Goal: Task Accomplishment & Management: Complete application form

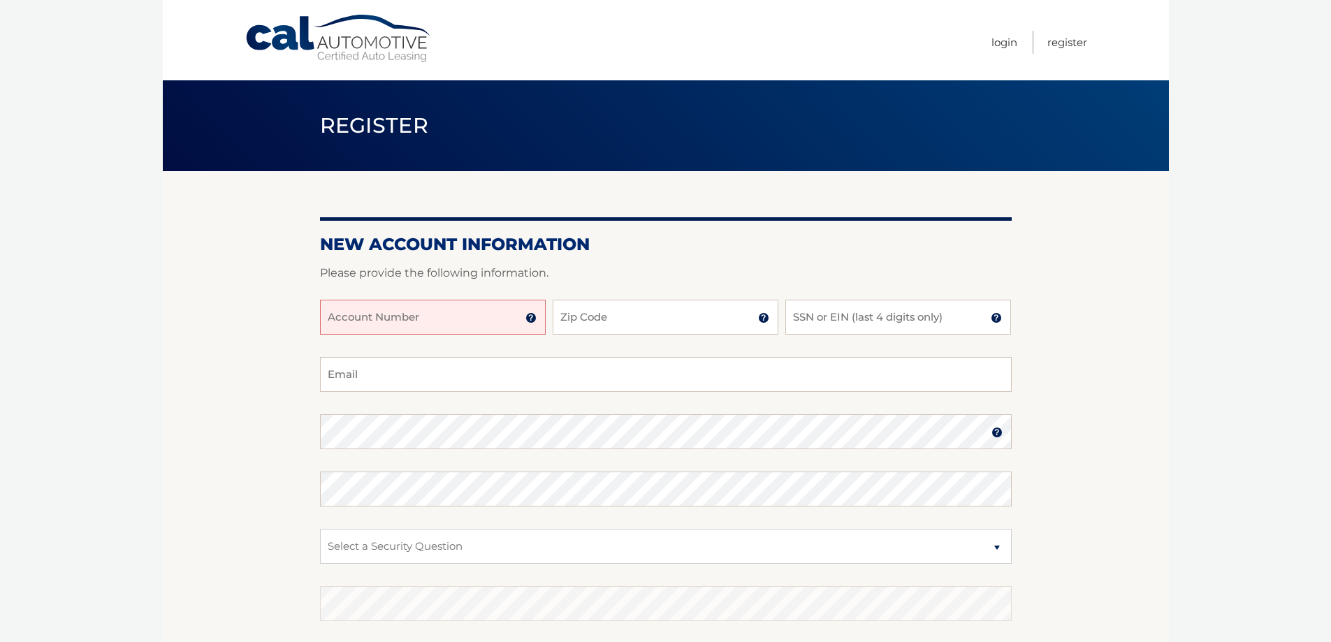
click at [463, 322] on input "Account Number" at bounding box center [433, 317] width 226 height 35
type input "44456016438"
click at [609, 317] on input "Zip Code" at bounding box center [666, 317] width 226 height 35
type input "10804"
click at [856, 316] on input "SSN or EIN (last 4 digits only)" at bounding box center [898, 317] width 226 height 35
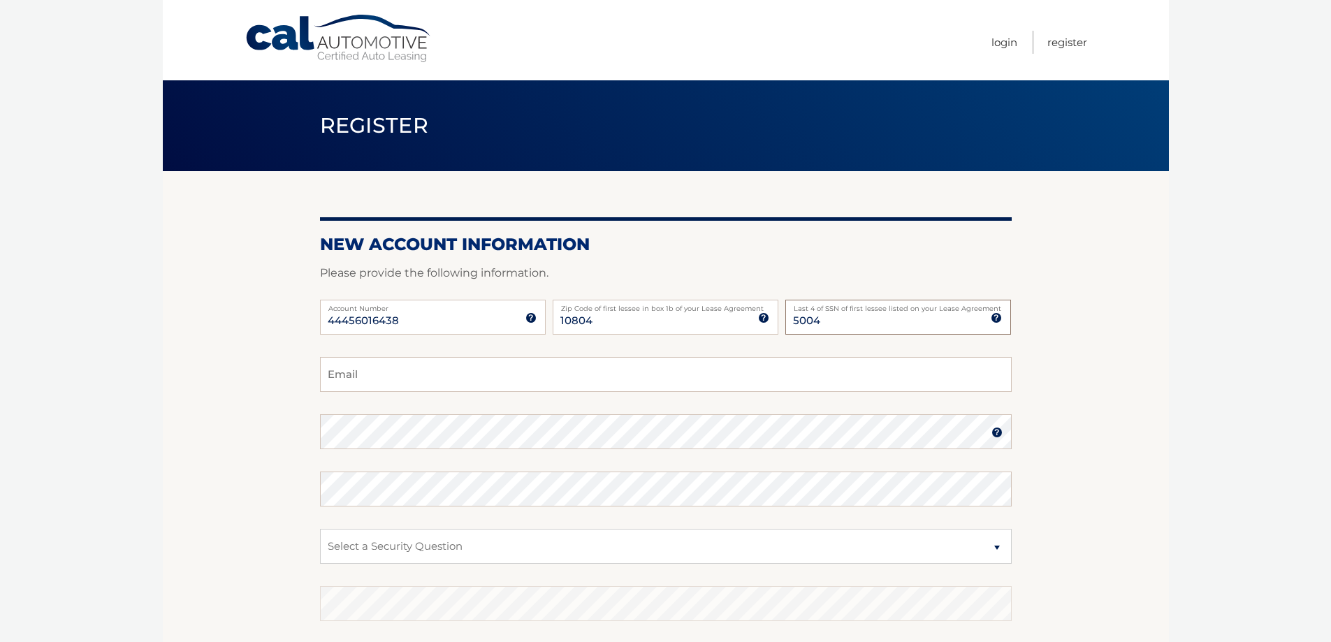
type input "5004"
click at [434, 372] on input "Email" at bounding box center [666, 374] width 692 height 35
type input "vincent@citygatesusa.com"
click at [995, 436] on img at bounding box center [996, 432] width 11 height 11
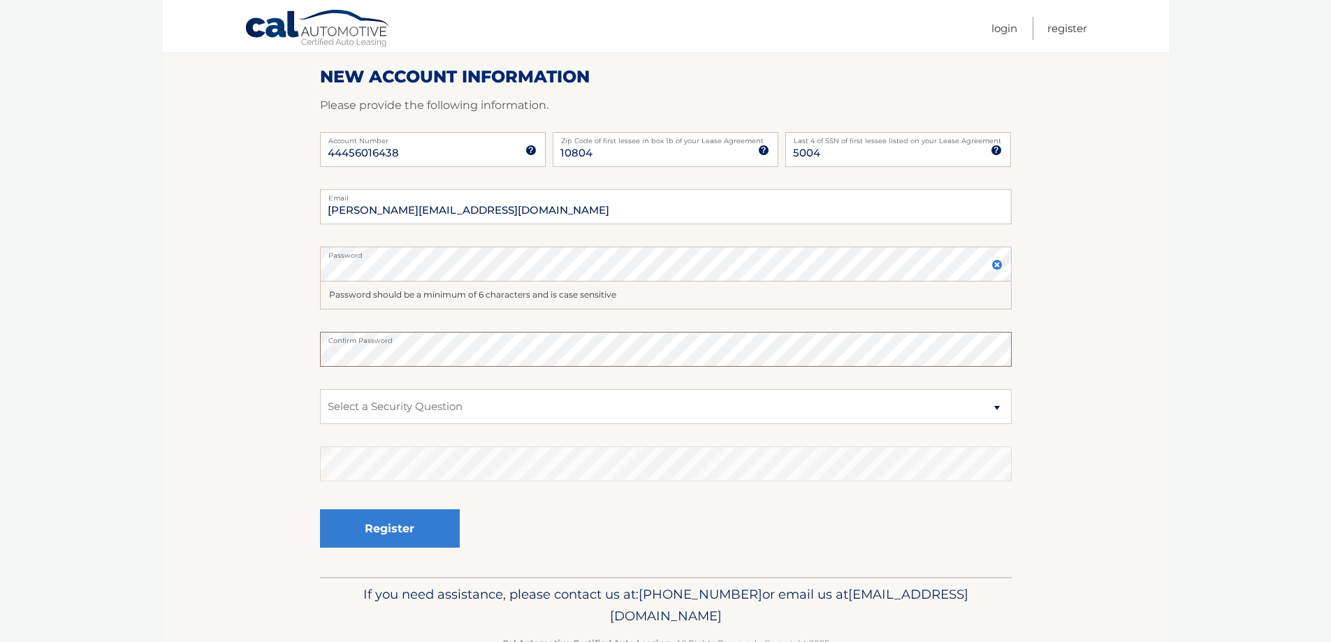
scroll to position [187, 0]
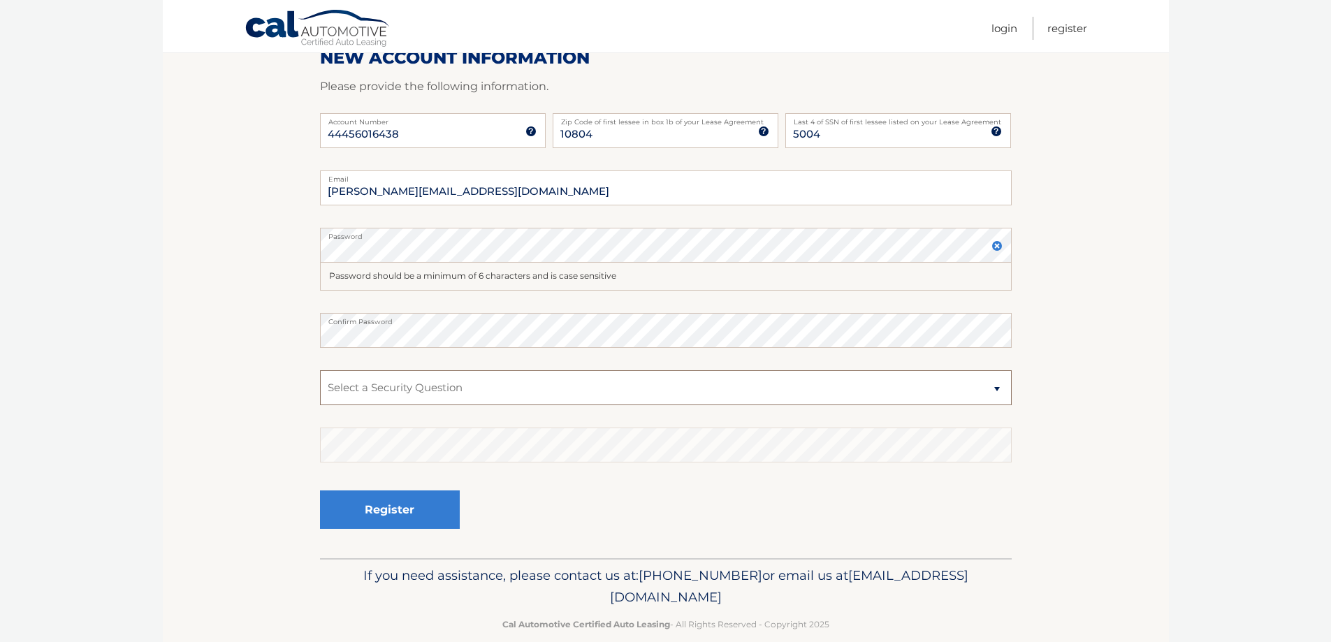
click at [993, 389] on select "Select a Security Question What was the name of your elementary school? What is…" at bounding box center [666, 387] width 692 height 35
select select "3"
click at [320, 370] on select "Select a Security Question What was the name of your elementary school? What is…" at bounding box center [666, 387] width 692 height 35
click at [397, 509] on button "Register" at bounding box center [390, 509] width 140 height 38
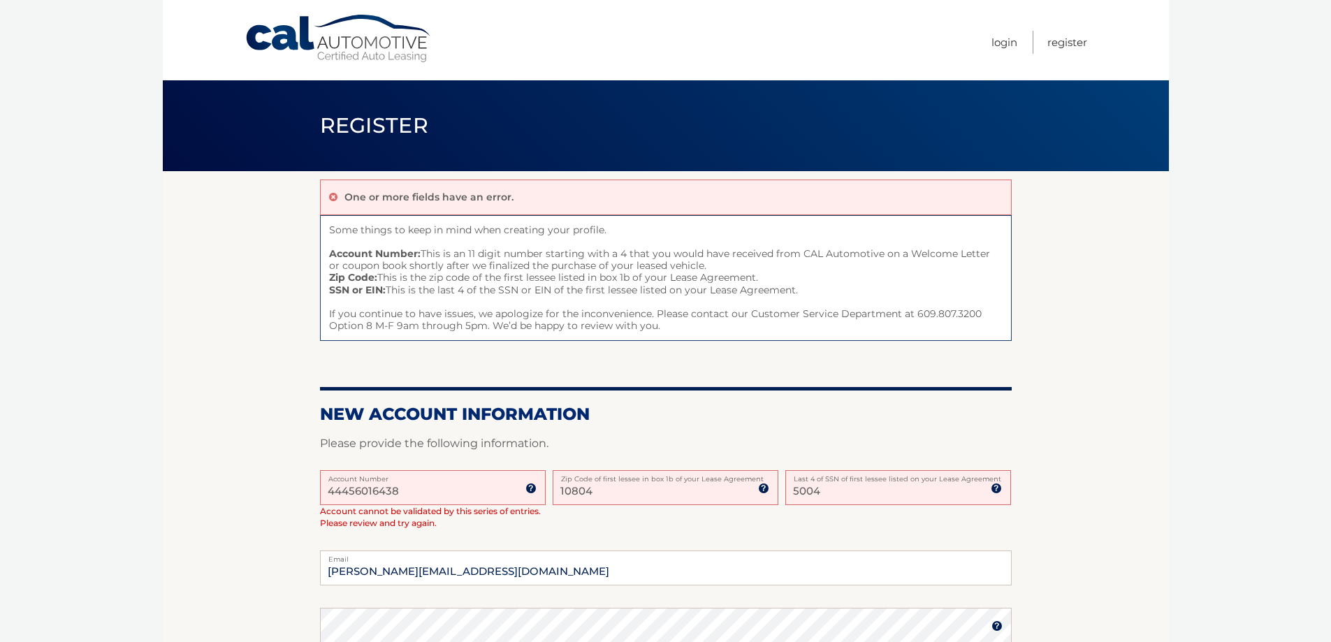
drag, startPoint x: 829, startPoint y: 490, endPoint x: 769, endPoint y: 492, distance: 60.1
click at [769, 492] on div "44456016438 Account Number 11 digit account number provided on your coupon book…" at bounding box center [666, 510] width 692 height 81
click at [839, 481] on input "SSN or EIN (last 4 digits only)" at bounding box center [898, 487] width 226 height 35
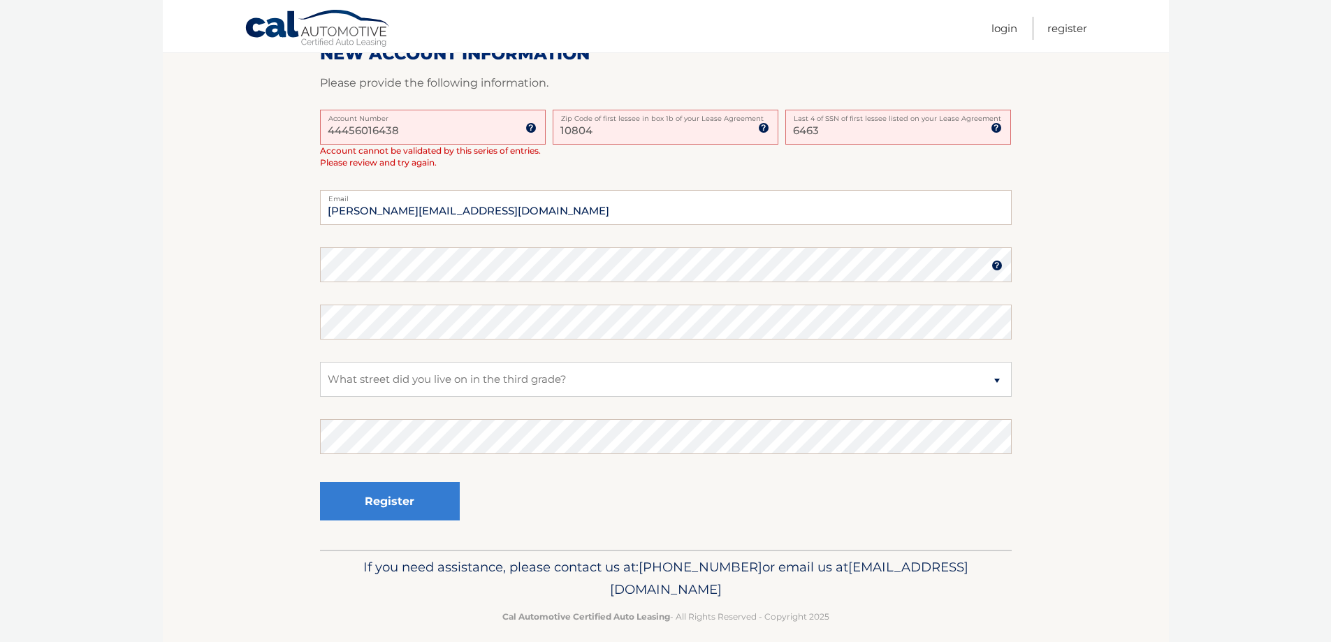
scroll to position [374, 0]
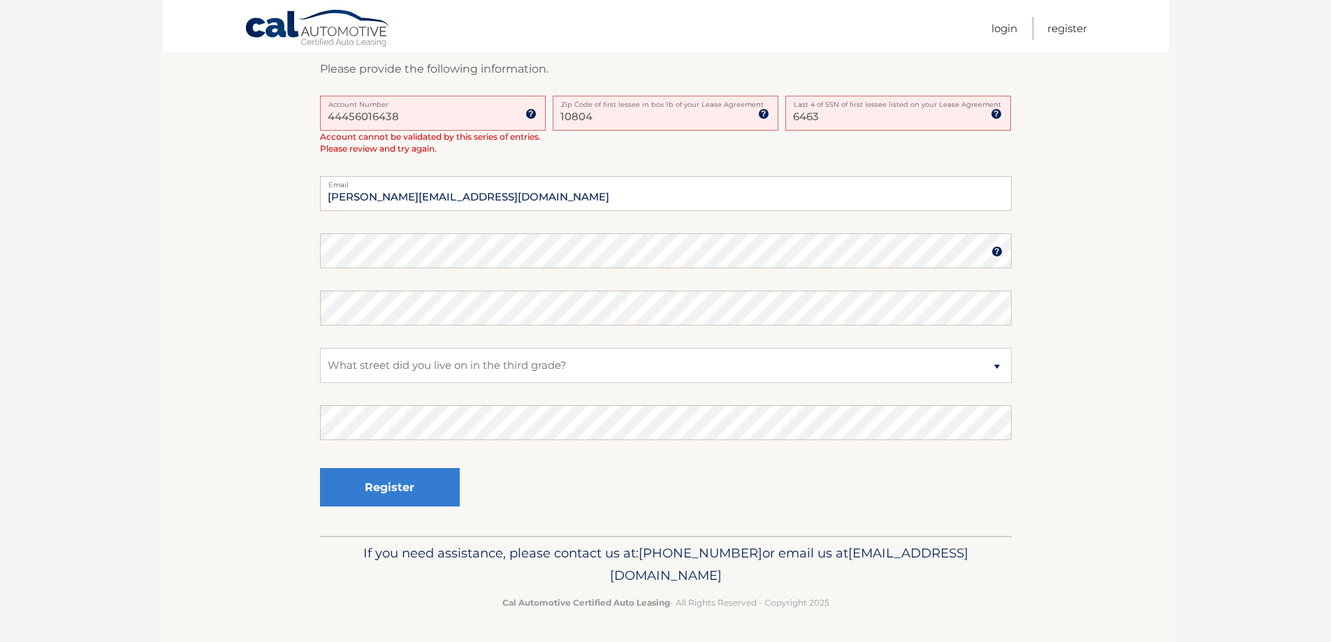
type input "6463"
click at [414, 492] on button "Register" at bounding box center [390, 487] width 140 height 38
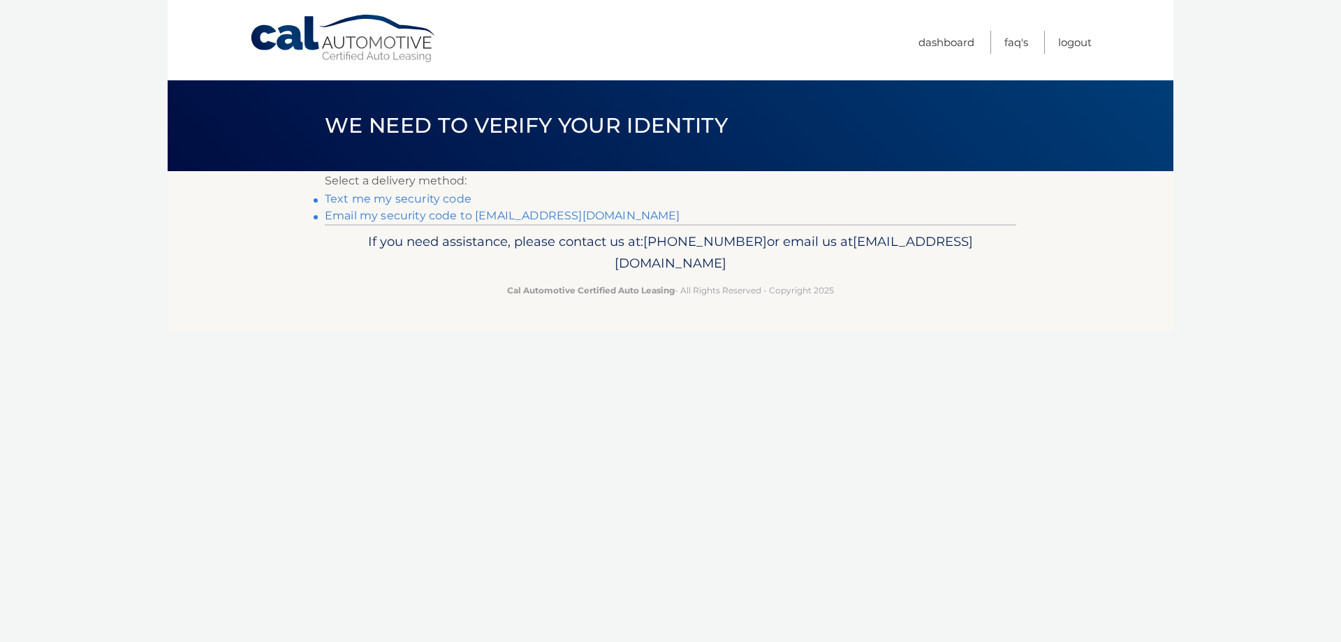
click at [422, 215] on link "Email my security code to v******@citygatesusa.com" at bounding box center [503, 215] width 356 height 13
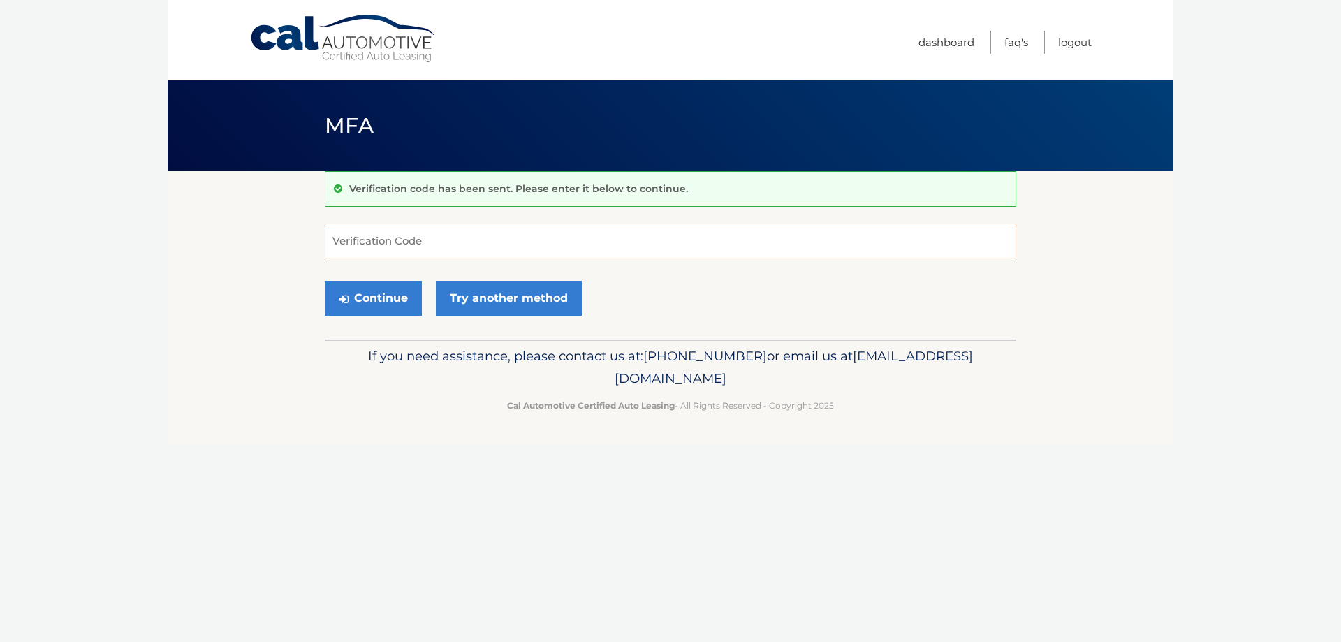
click at [484, 244] on input "Verification Code" at bounding box center [671, 241] width 692 height 35
click at [484, 295] on link "Try another method" at bounding box center [509, 298] width 146 height 35
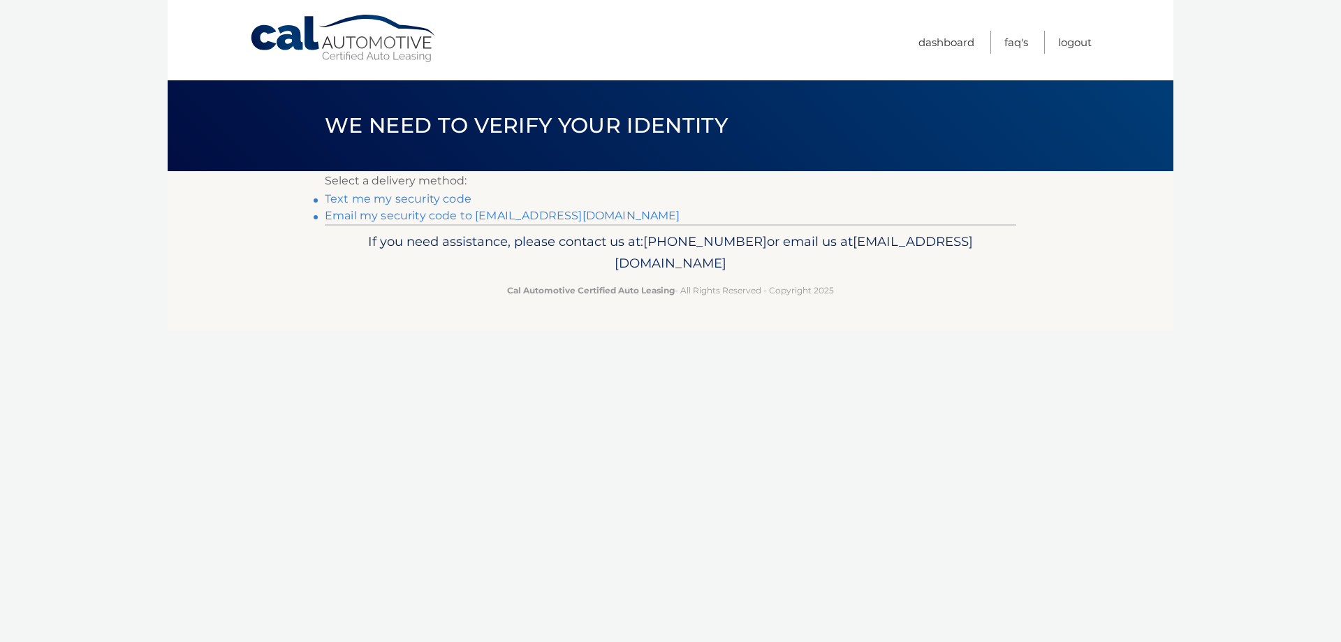
click at [439, 197] on link "Text me my security code" at bounding box center [398, 198] width 147 height 13
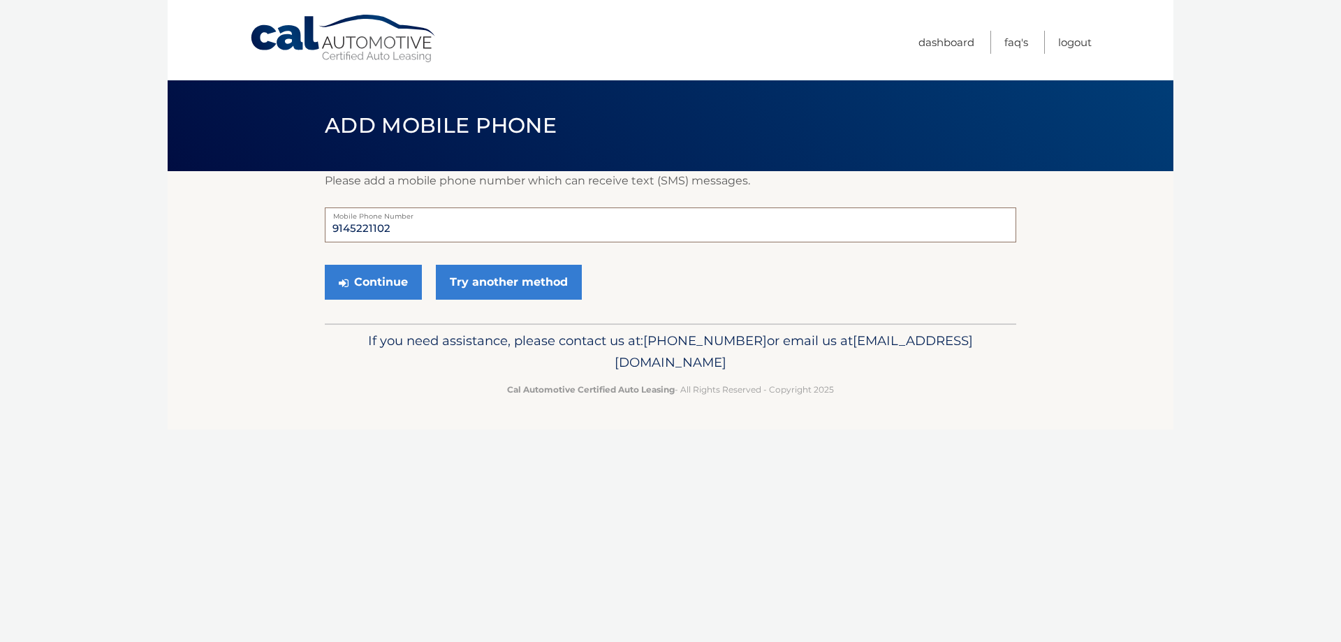
drag, startPoint x: 429, startPoint y: 222, endPoint x: 268, endPoint y: 217, distance: 160.7
click at [268, 217] on section "Please add a mobile phone number which can receive text (SMS) messages. 9145221…" at bounding box center [671, 247] width 1006 height 152
type input "9145895691"
click at [374, 279] on button "Continue" at bounding box center [373, 282] width 97 height 35
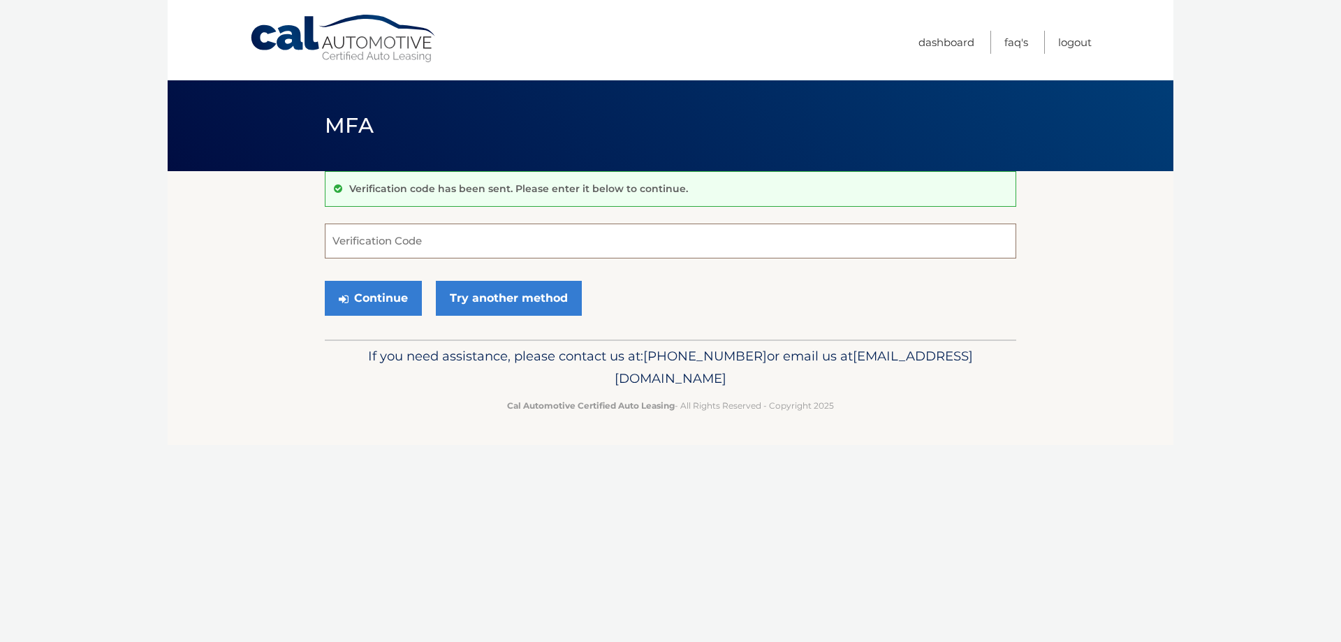
click at [406, 244] on input "Verification Code" at bounding box center [671, 241] width 692 height 35
type input "659076"
click at [392, 304] on button "Continue" at bounding box center [373, 298] width 97 height 35
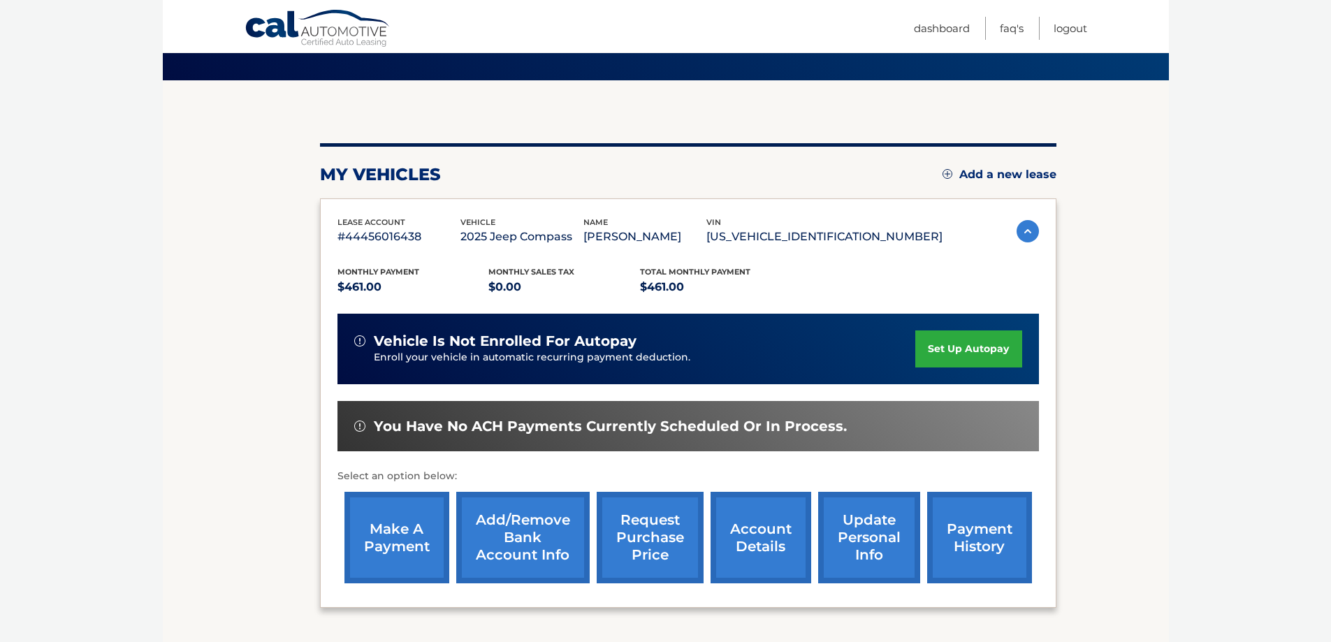
scroll to position [93, 0]
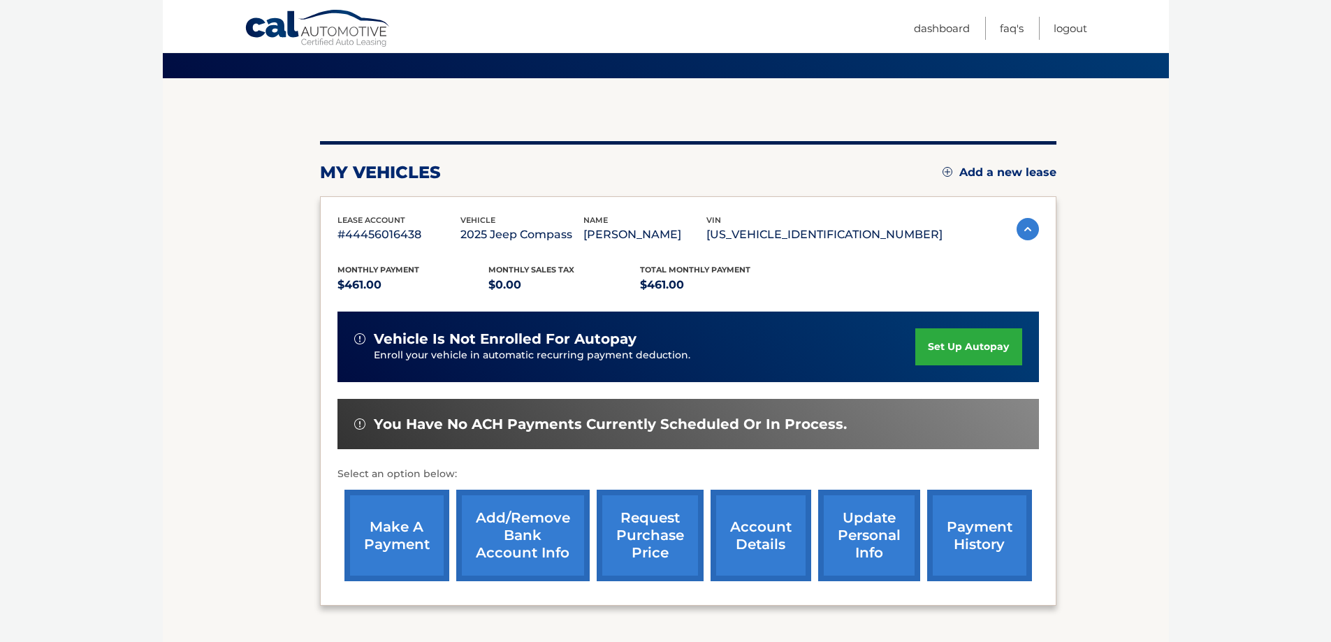
click at [979, 342] on link "set up autopay" at bounding box center [968, 346] width 106 height 37
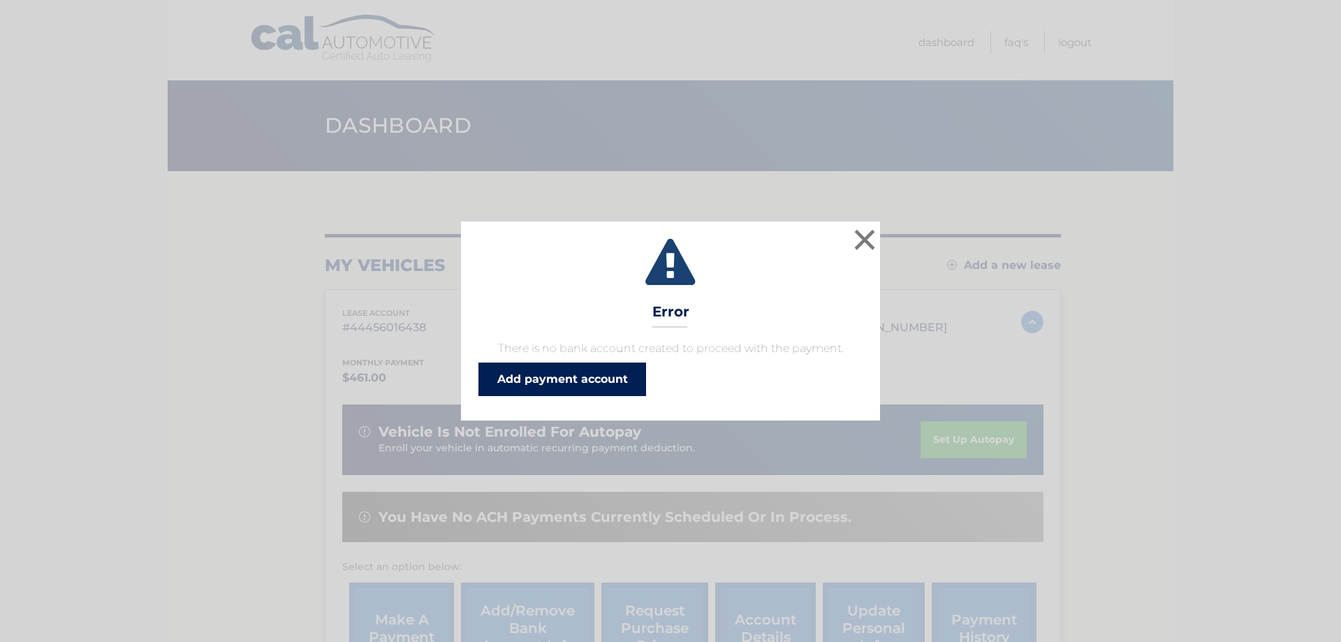
click at [587, 380] on link "Add payment account" at bounding box center [563, 380] width 168 height 34
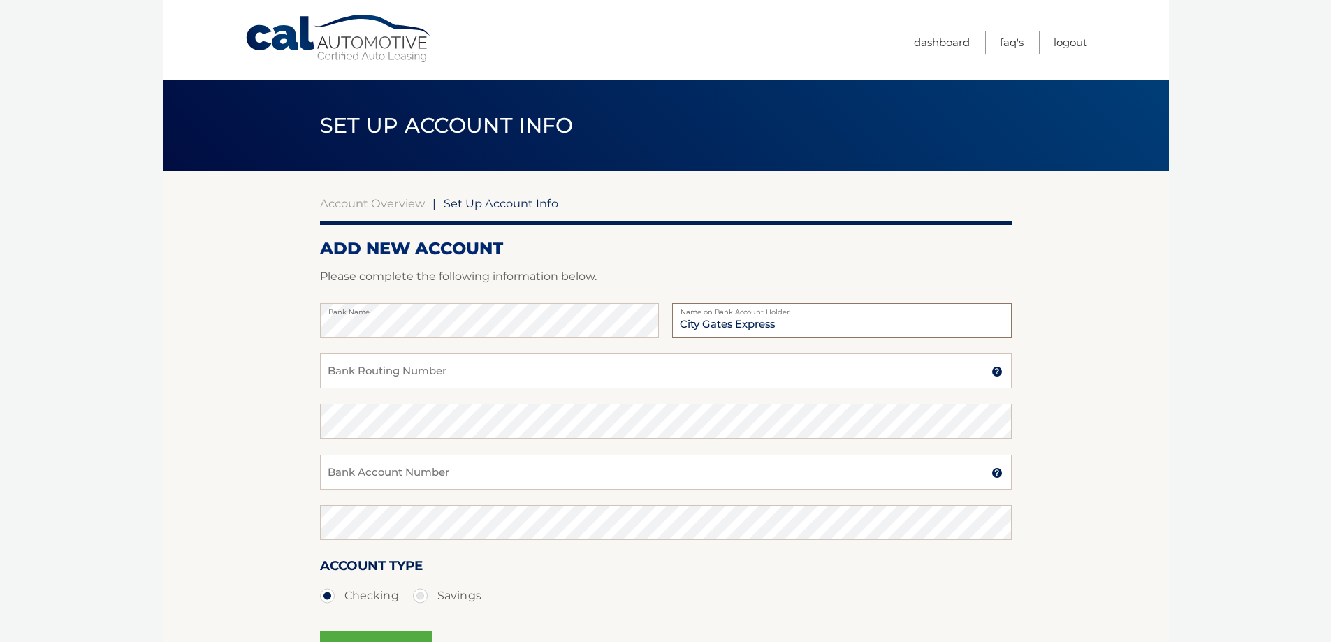
type input "City Gates Express"
click at [358, 377] on input "Bank Routing Number" at bounding box center [666, 370] width 692 height 35
type input "0210000021"
click at [386, 470] on input "Bank Account Number" at bounding box center [666, 472] width 692 height 35
type input "535663200"
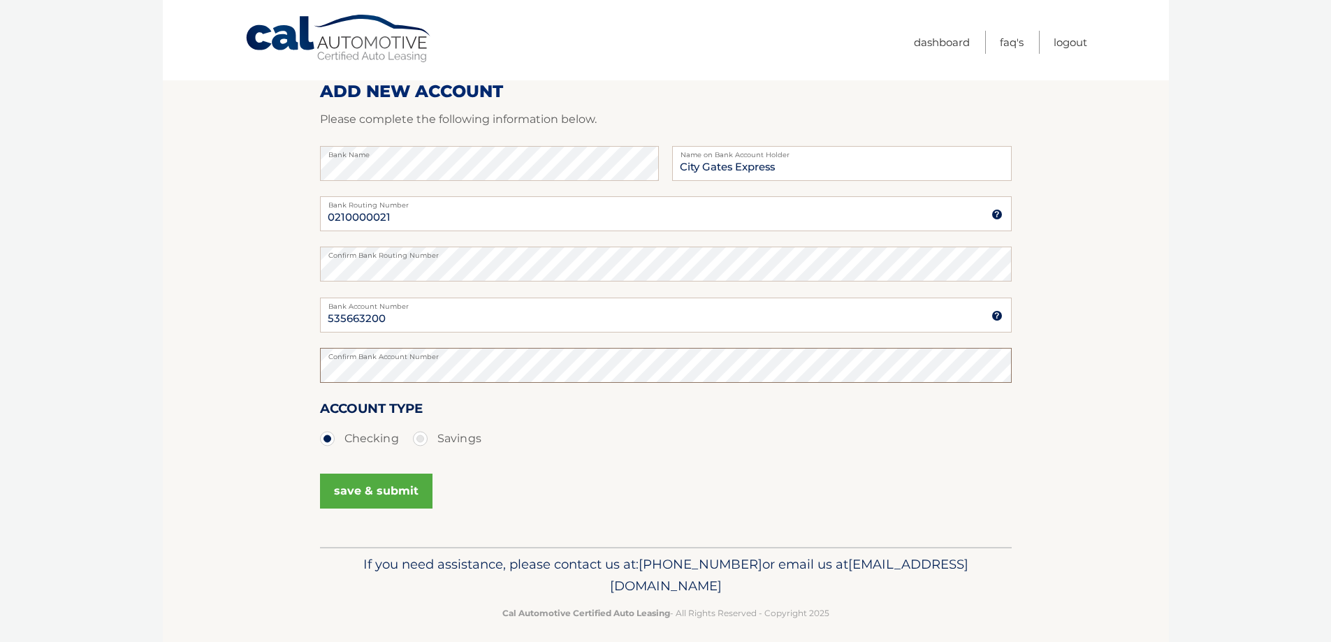
scroll to position [168, 0]
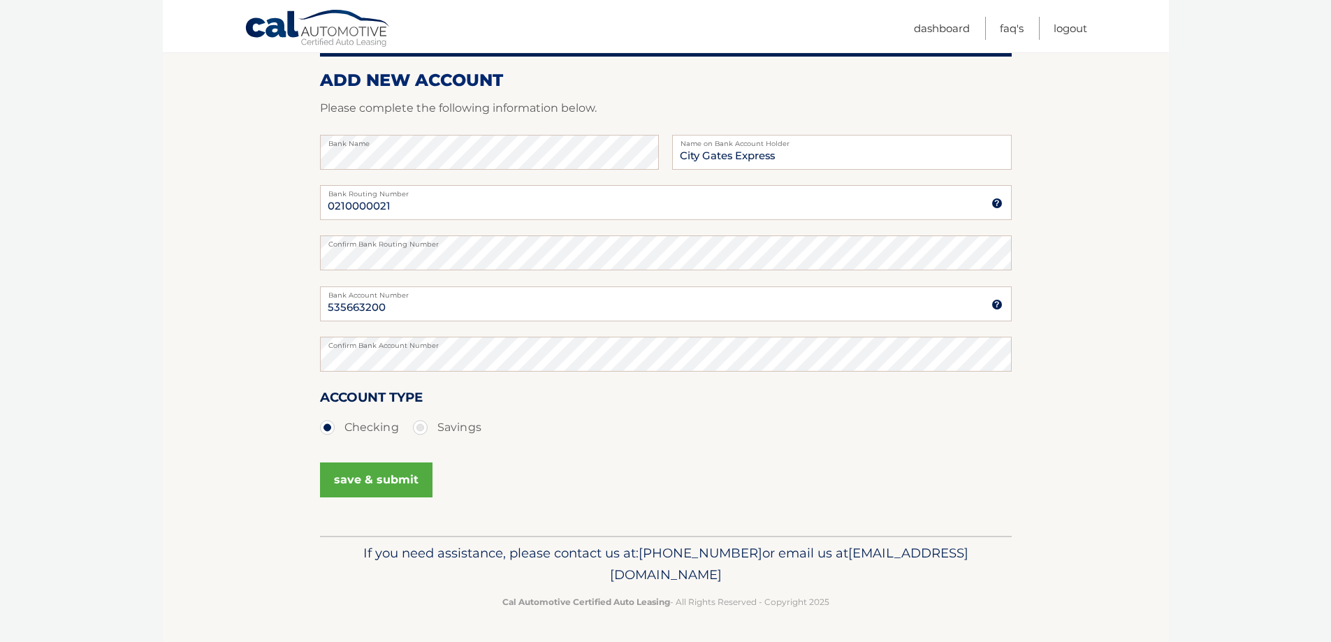
click at [403, 479] on button "save & submit" at bounding box center [376, 479] width 112 height 35
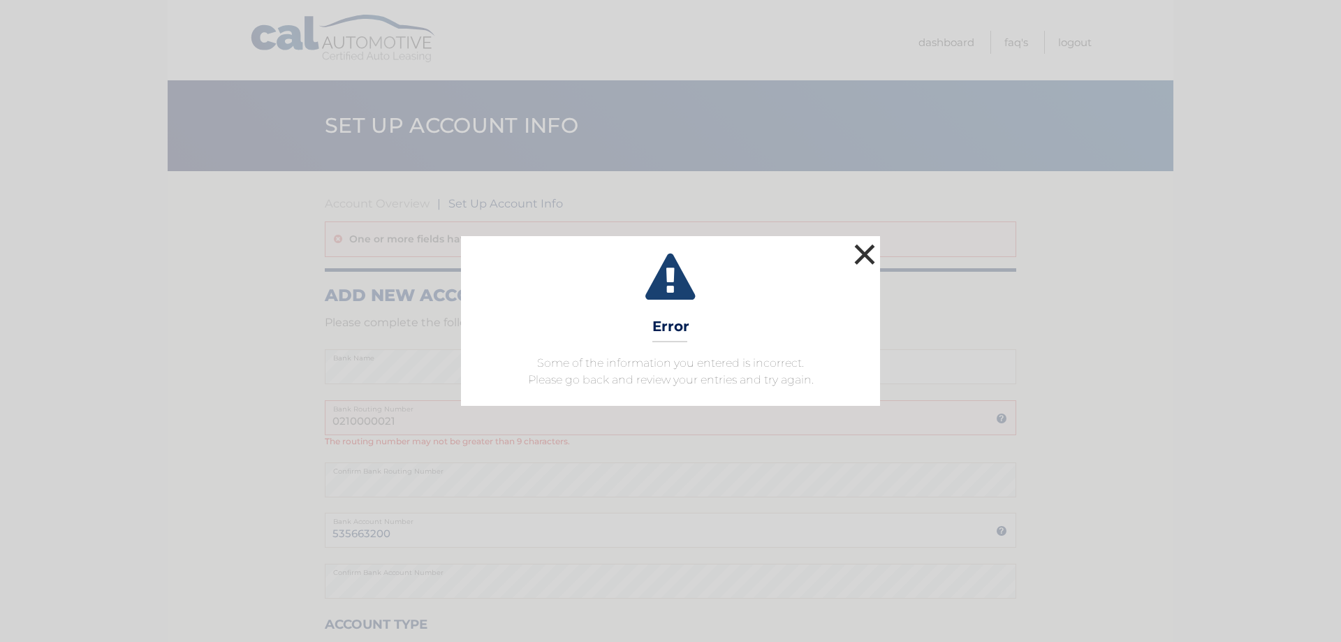
click at [867, 256] on button "×" at bounding box center [865, 254] width 28 height 28
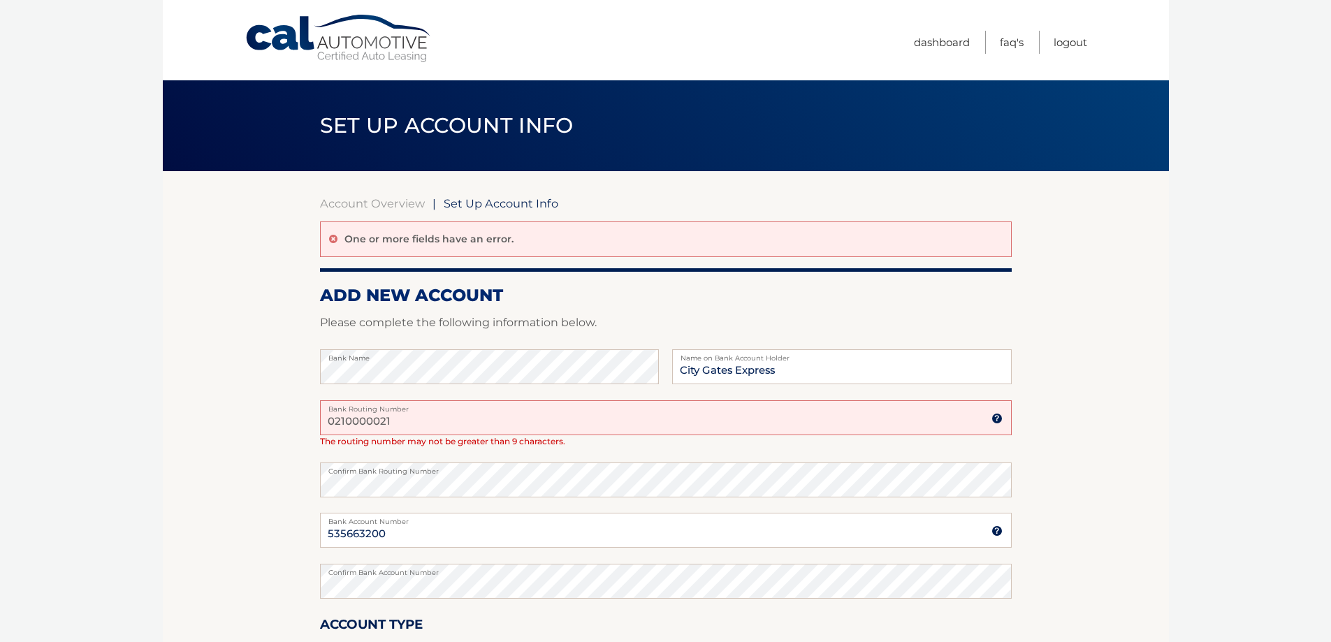
click at [379, 423] on input "0210000021" at bounding box center [666, 417] width 692 height 35
type input "021000021"
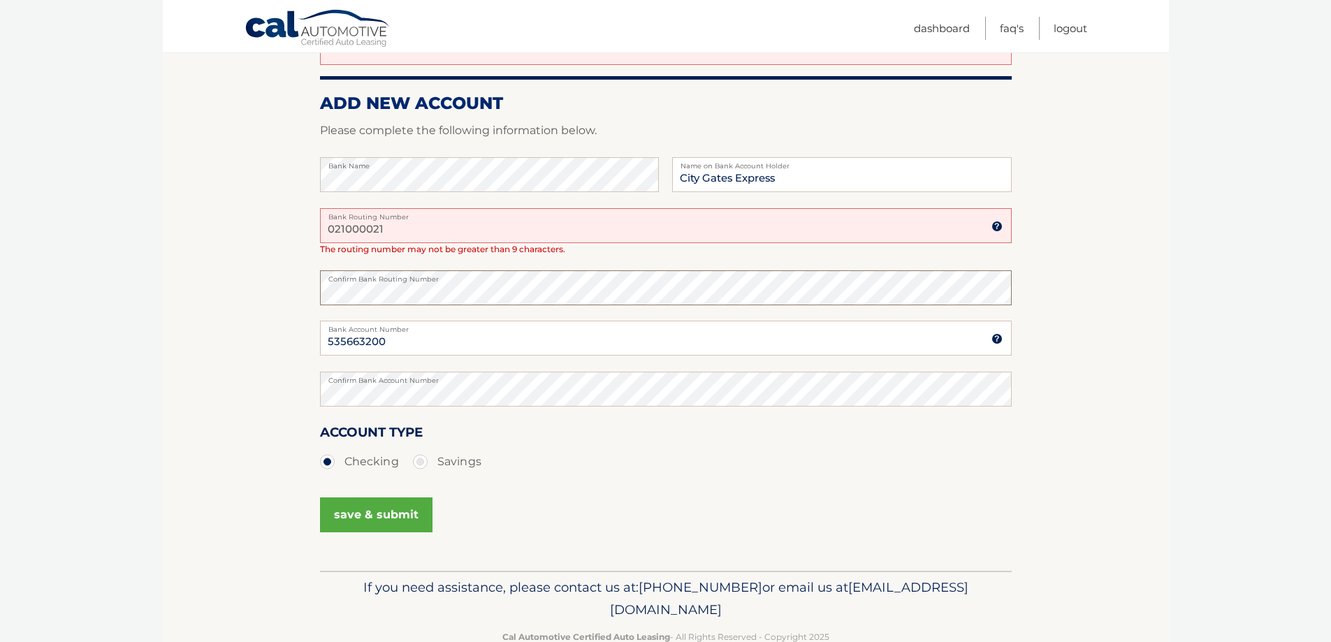
scroll to position [226, 0]
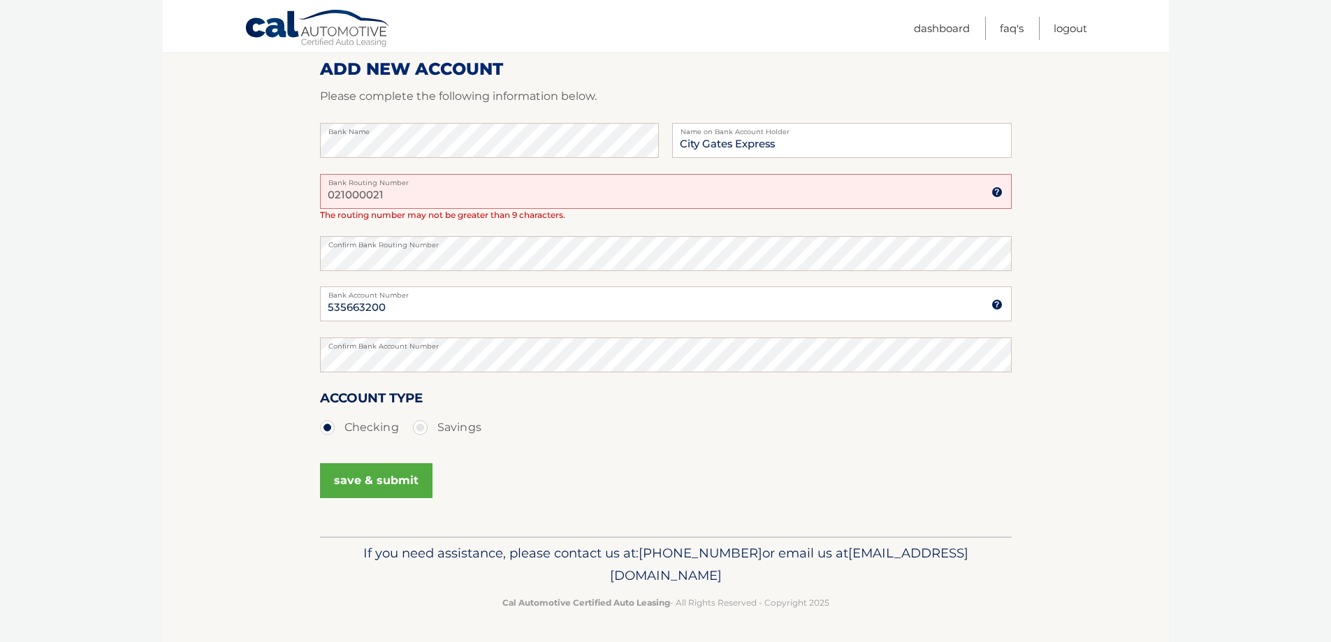
click at [395, 482] on button "save & submit" at bounding box center [376, 480] width 112 height 35
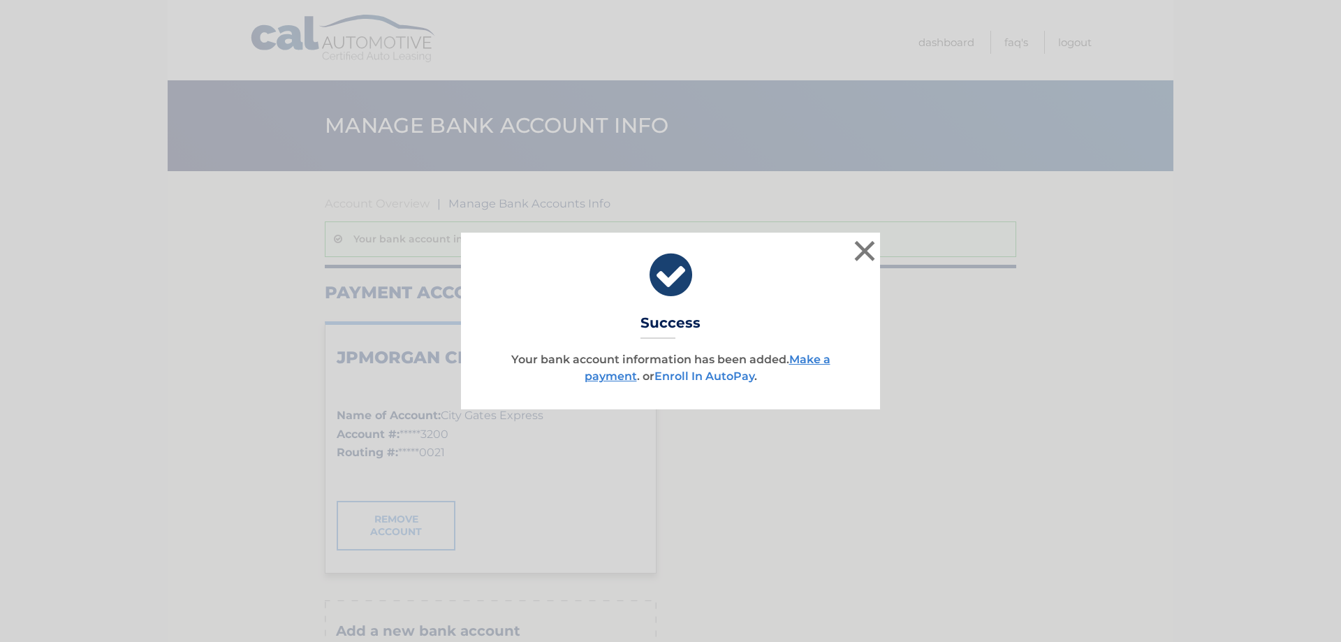
click at [731, 370] on link "Enroll In AutoPay" at bounding box center [705, 376] width 100 height 13
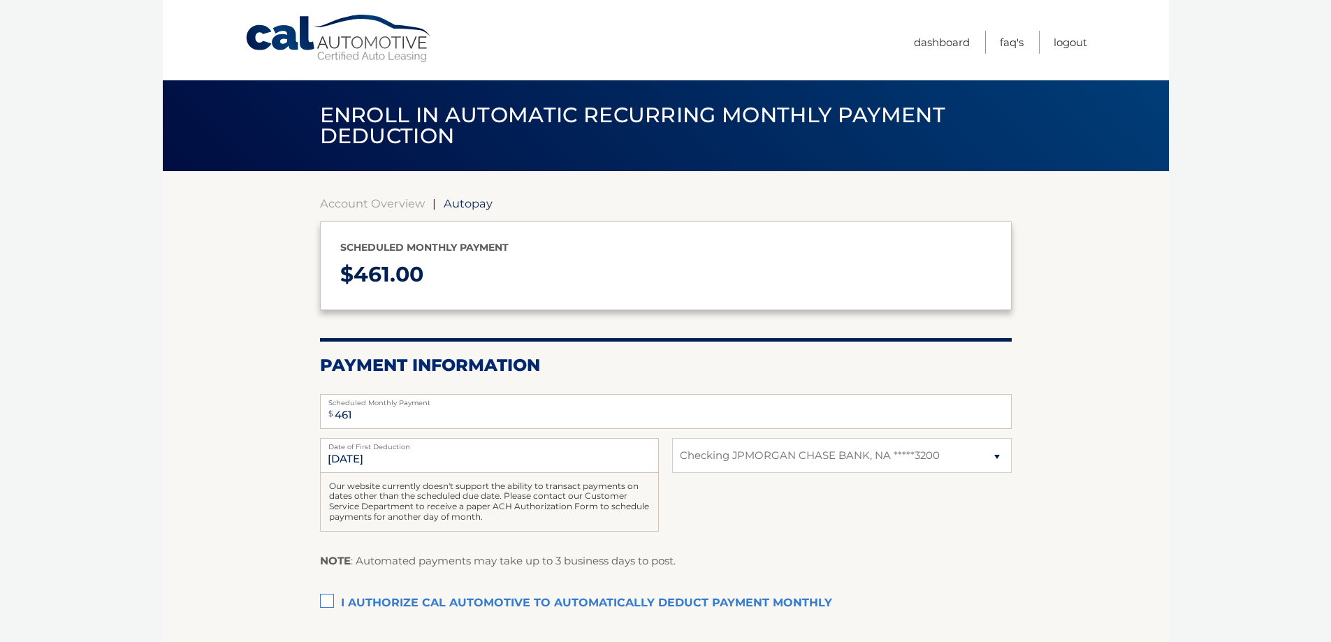
select select "NzFjNzBmOTUtNmQ3Ni00ZmJlLWFjMjMtN2ZlMGM4ZWRkMTQz"
click at [338, 458] on input "[DATE]" at bounding box center [489, 455] width 339 height 35
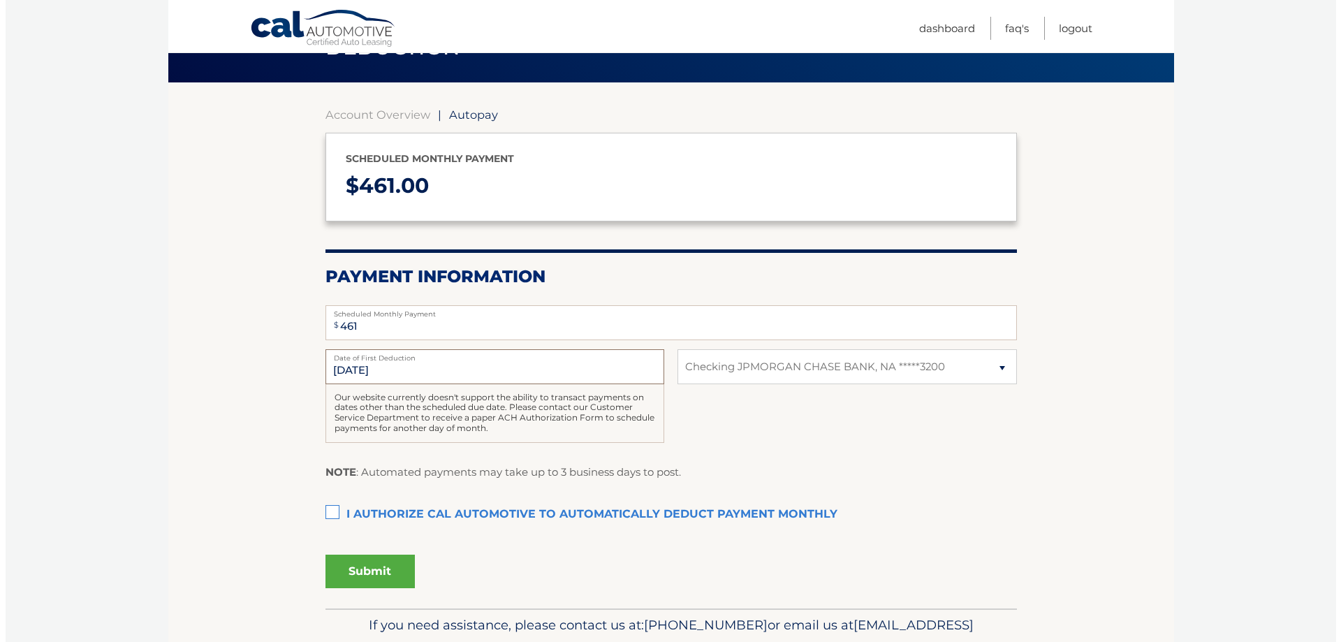
scroll to position [93, 0]
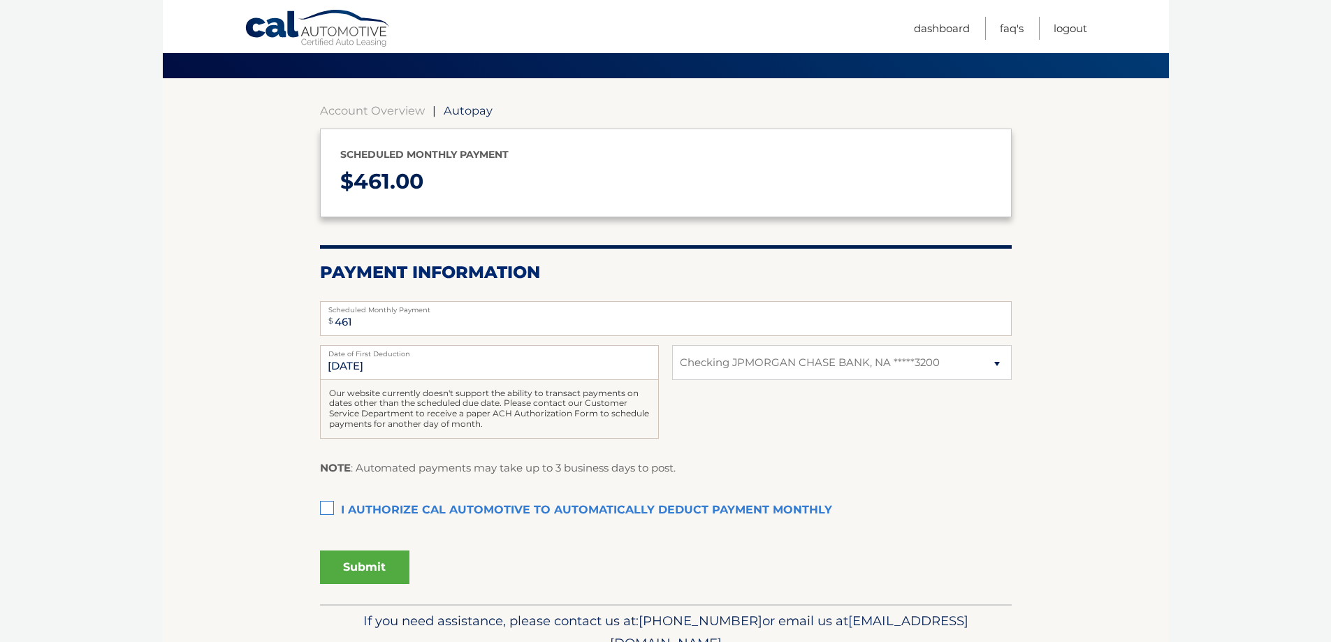
click at [324, 514] on label "I authorize cal automotive to automatically deduct payment monthly This checkbo…" at bounding box center [666, 511] width 692 height 28
click at [0, 0] on input "I authorize cal automotive to automatically deduct payment monthly This checkbo…" at bounding box center [0, 0] width 0 height 0
click at [388, 564] on button "Submit" at bounding box center [364, 567] width 89 height 34
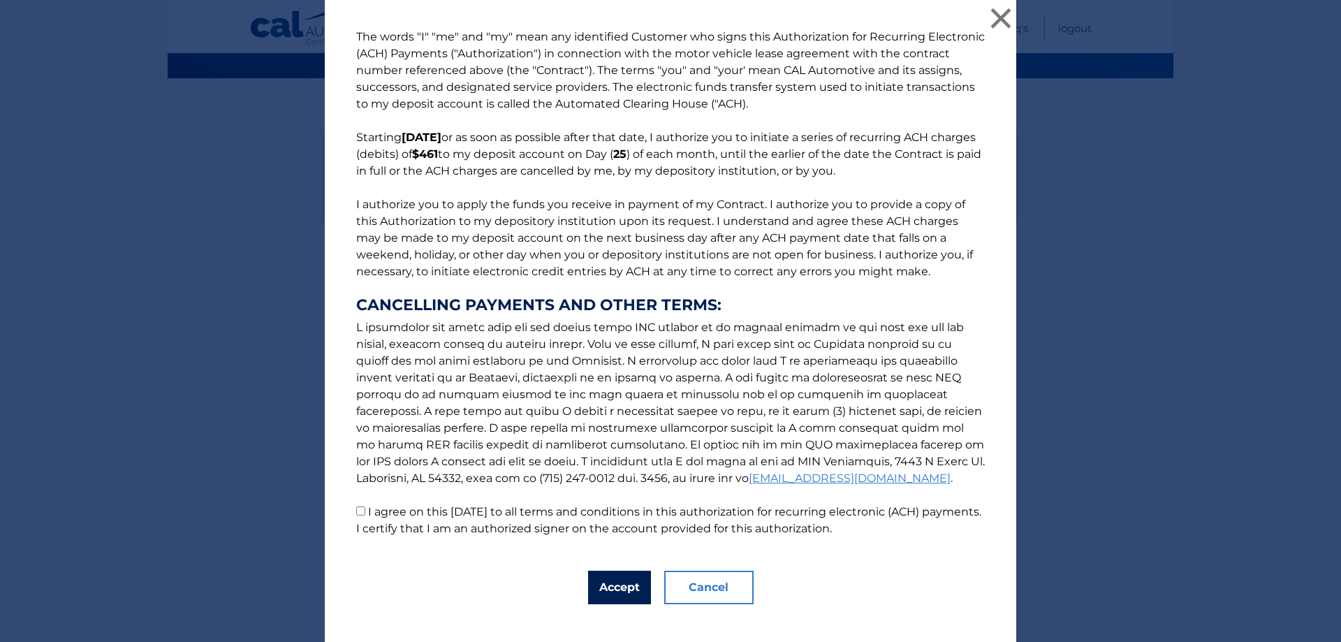
click at [608, 580] on button "Accept" at bounding box center [619, 588] width 63 height 34
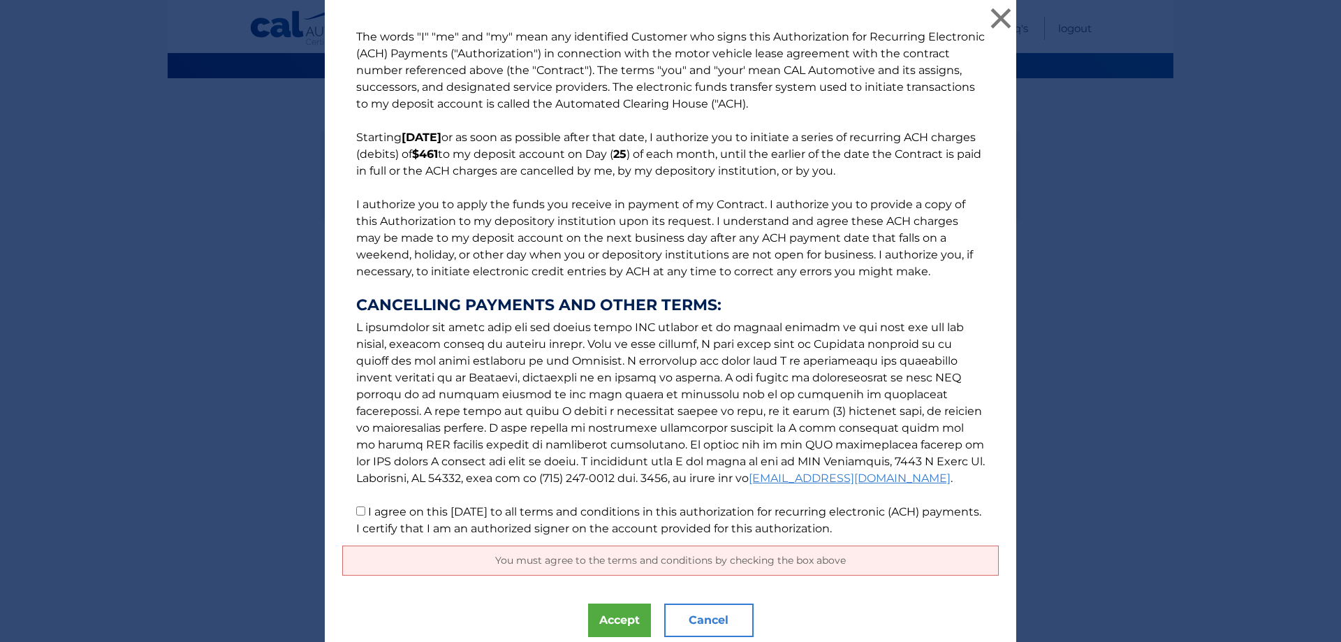
click at [367, 512] on label "I agree on this 09/25/2025 to all terms and conditions in this authorization fo…" at bounding box center [668, 520] width 625 height 30
click at [365, 512] on input "I agree on this 09/25/2025 to all terms and conditions in this authorization fo…" at bounding box center [360, 510] width 9 height 9
checkbox input "true"
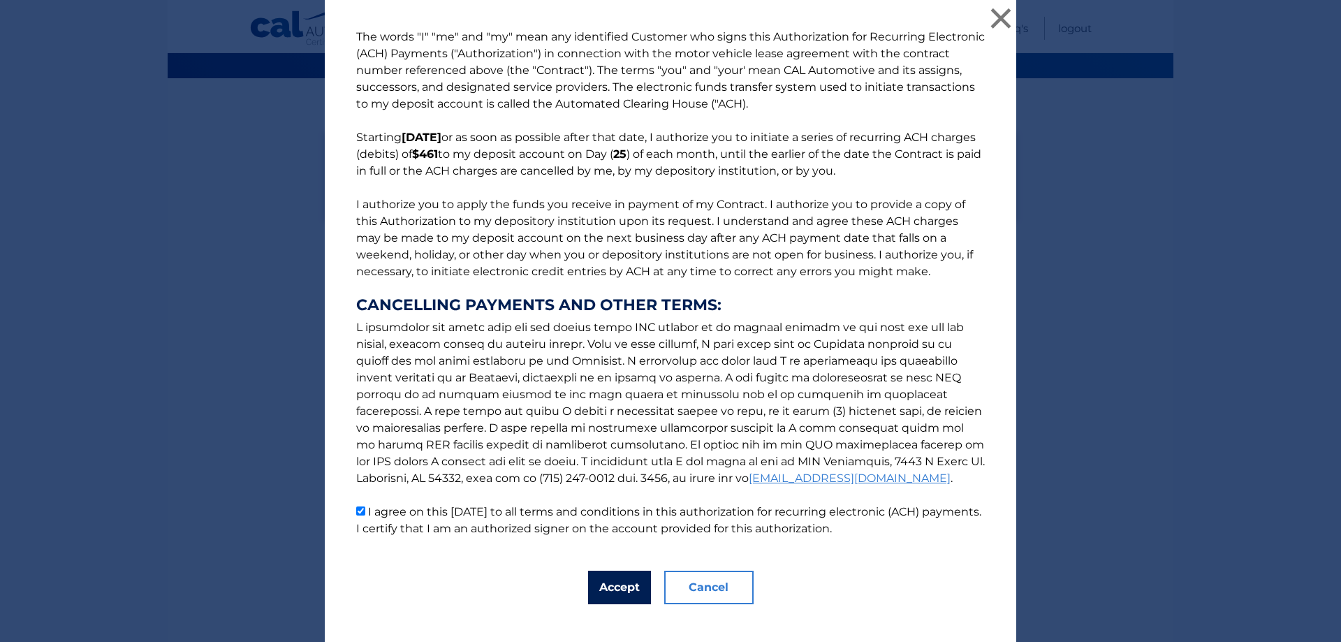
click at [616, 586] on button "Accept" at bounding box center [619, 588] width 63 height 34
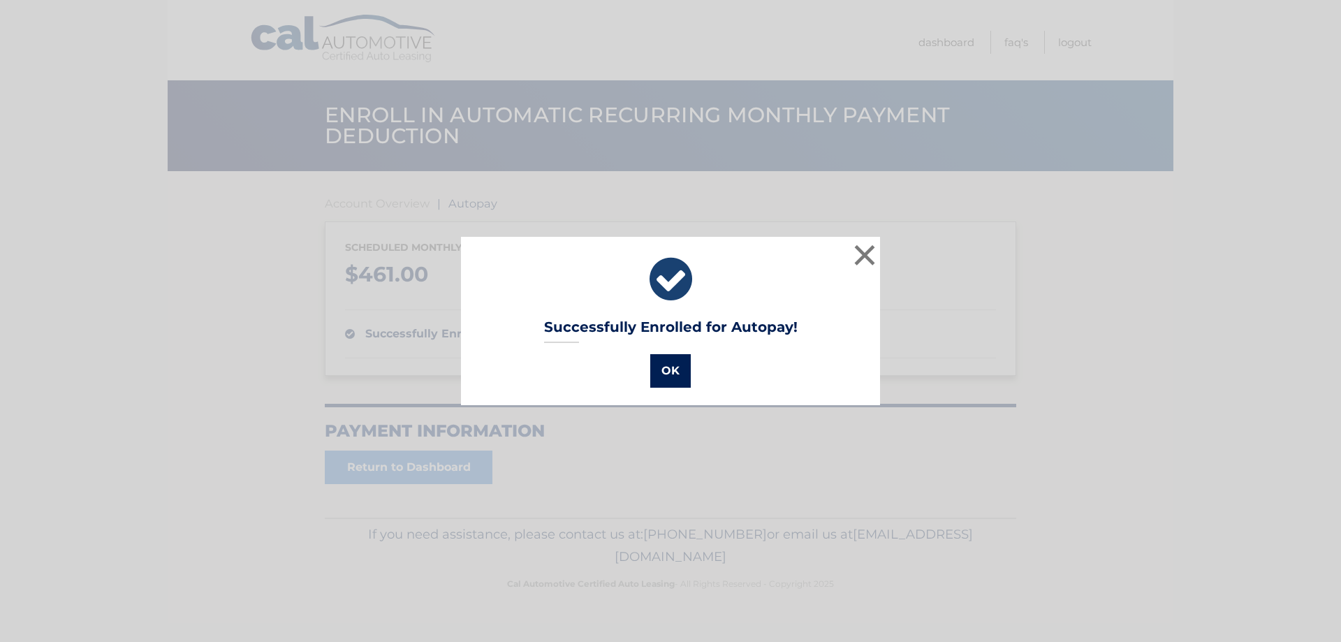
click at [662, 364] on button "OK" at bounding box center [670, 371] width 41 height 34
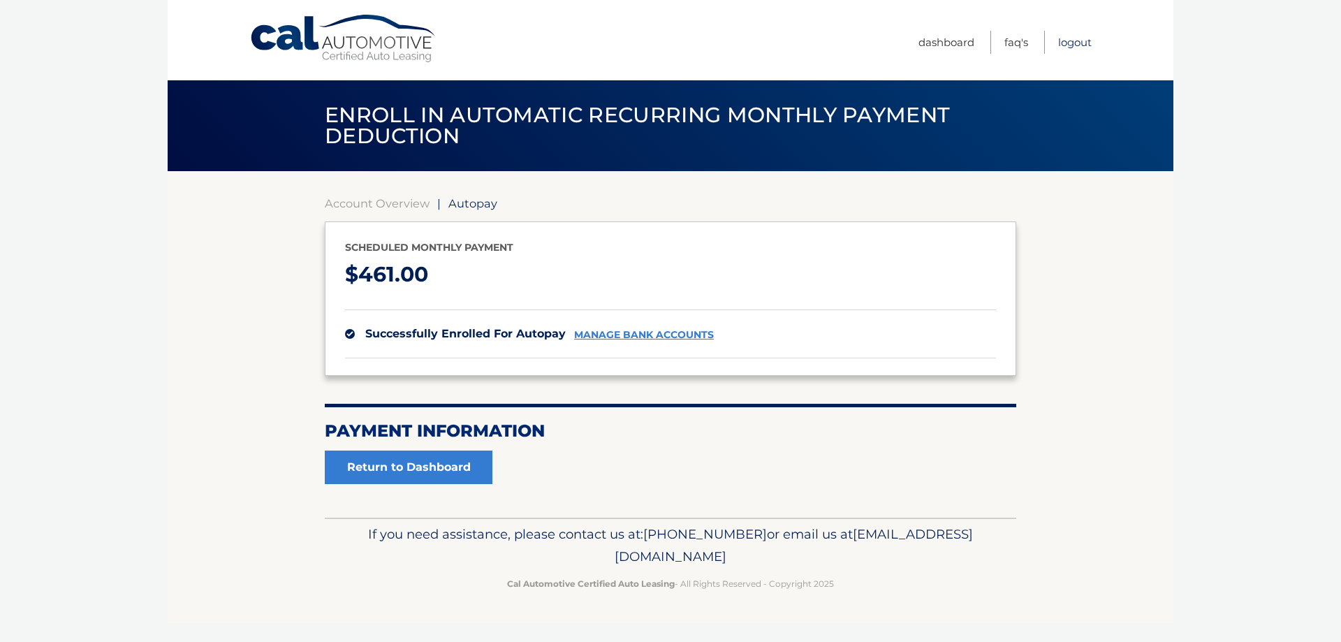
click at [1079, 40] on link "Logout" at bounding box center [1075, 42] width 34 height 23
